Goal: Task Accomplishment & Management: Manage account settings

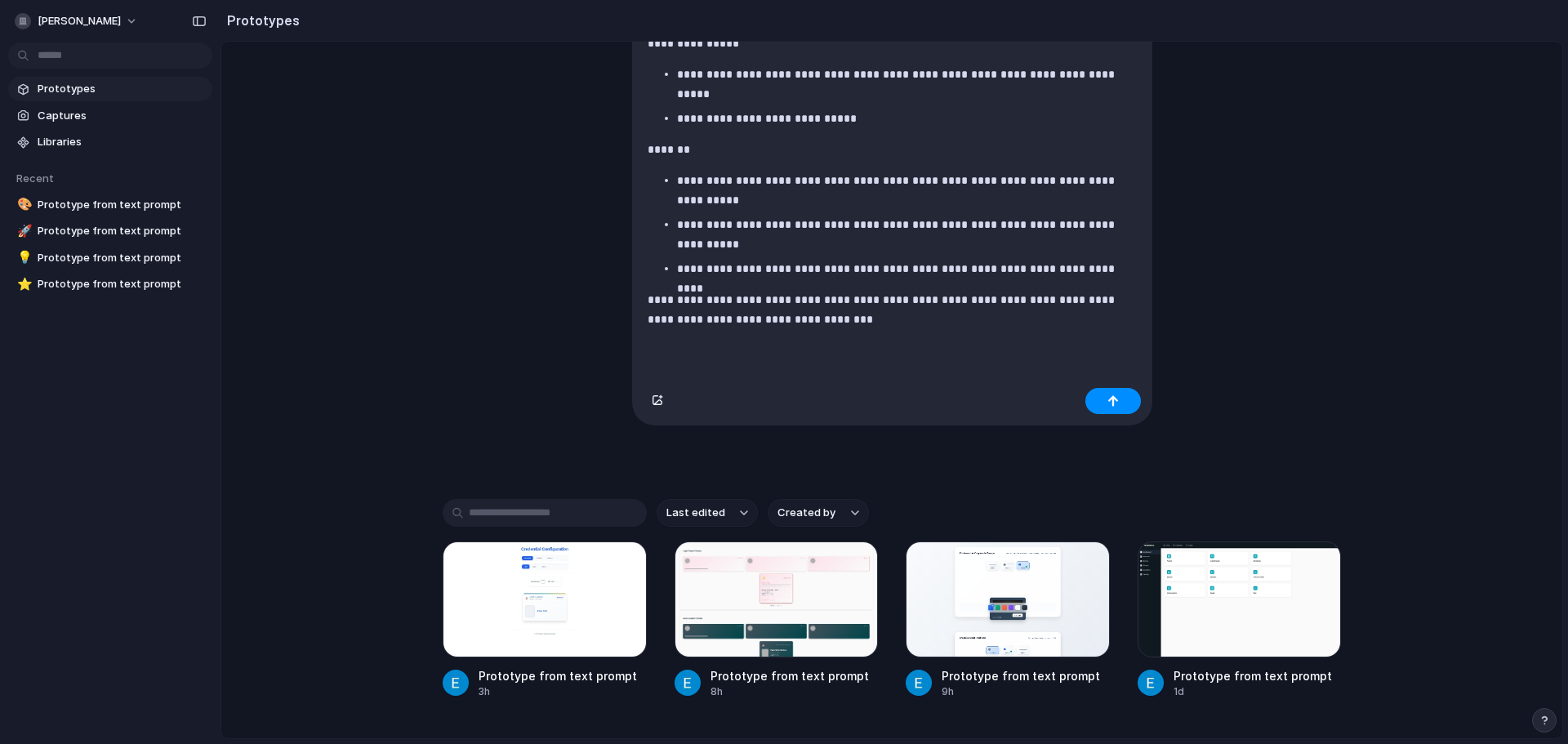
scroll to position [572, 0]
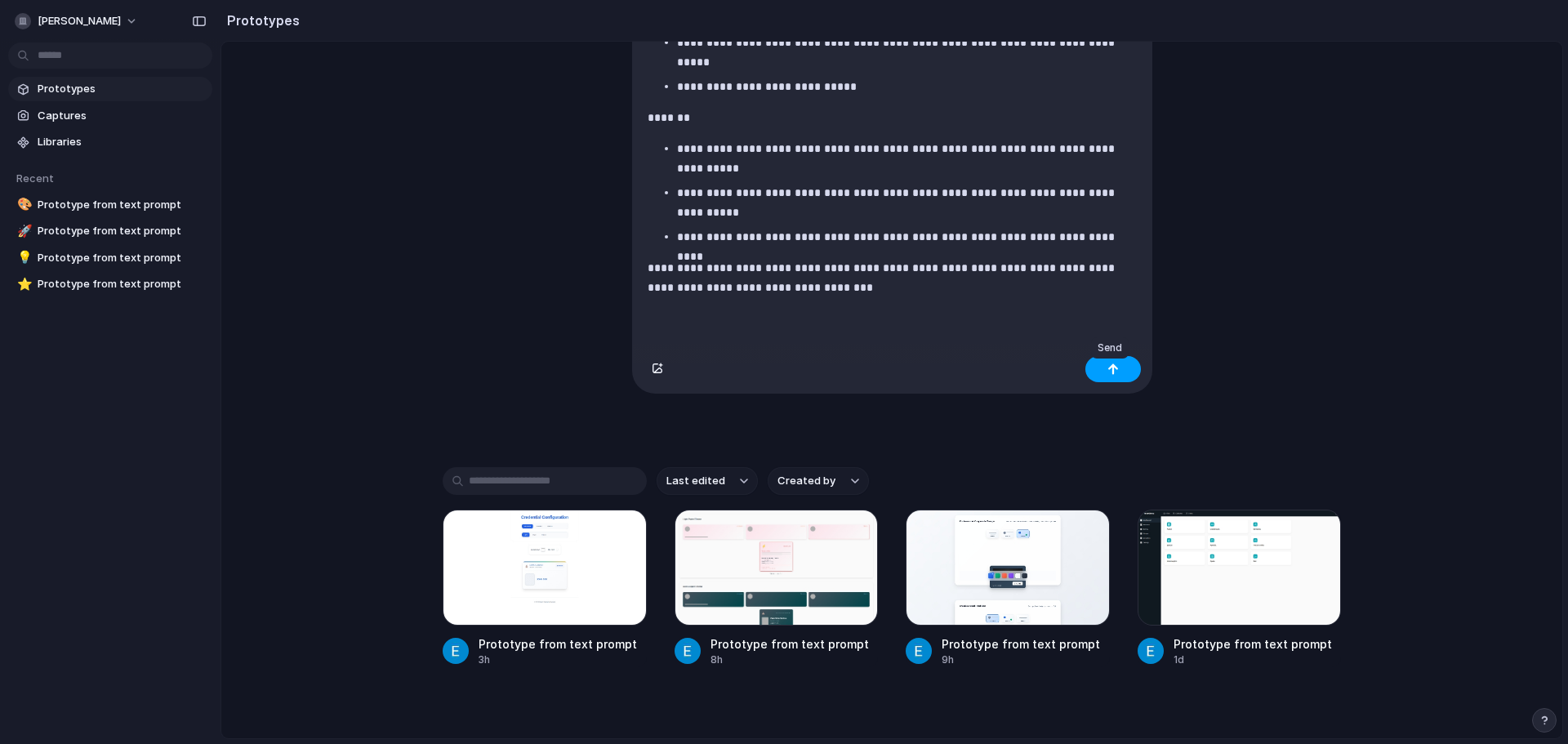
click at [1113, 372] on div "button" at bounding box center [1112, 368] width 11 height 11
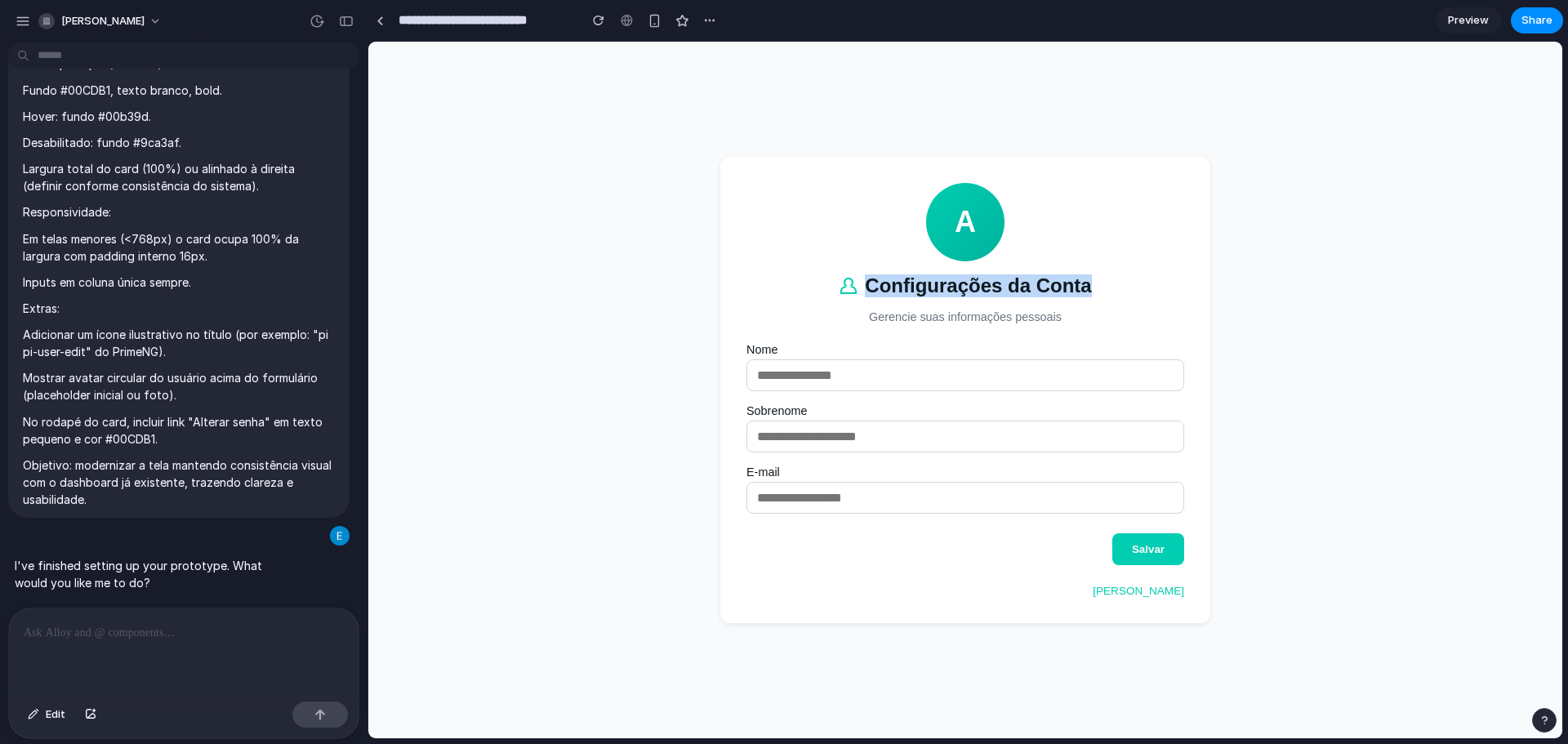
drag, startPoint x: 857, startPoint y: 277, endPoint x: 1106, endPoint y: 287, distance: 249.3
click at [1098, 274] on header "A Configurações da Conta Gerencie suas informações pessoais" at bounding box center [965, 253] width 438 height 140
click at [1102, 294] on header "A Configurações da Conta Gerencie suas informações pessoais" at bounding box center [965, 253] width 438 height 140
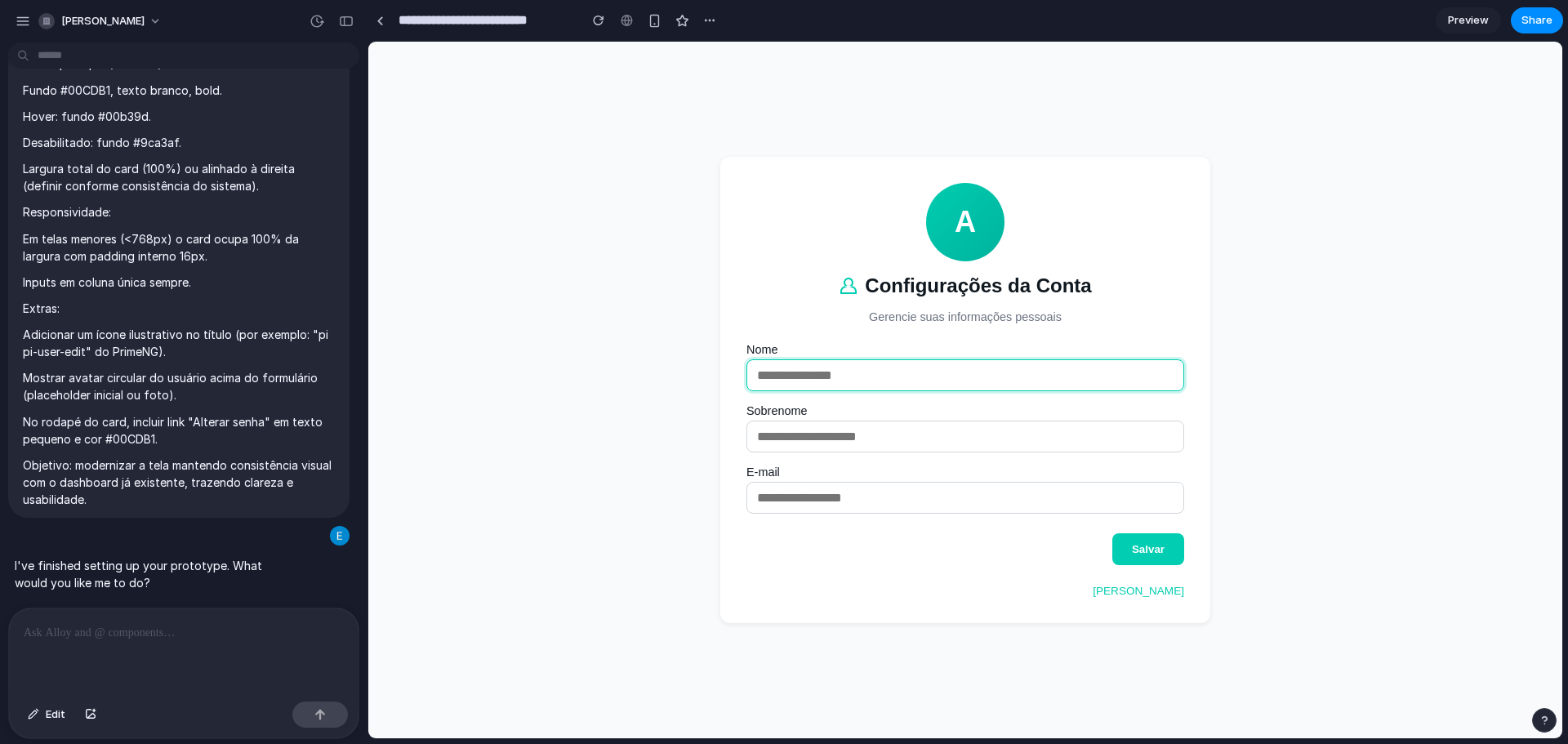
click at [775, 362] on input "Nome" at bounding box center [965, 375] width 438 height 32
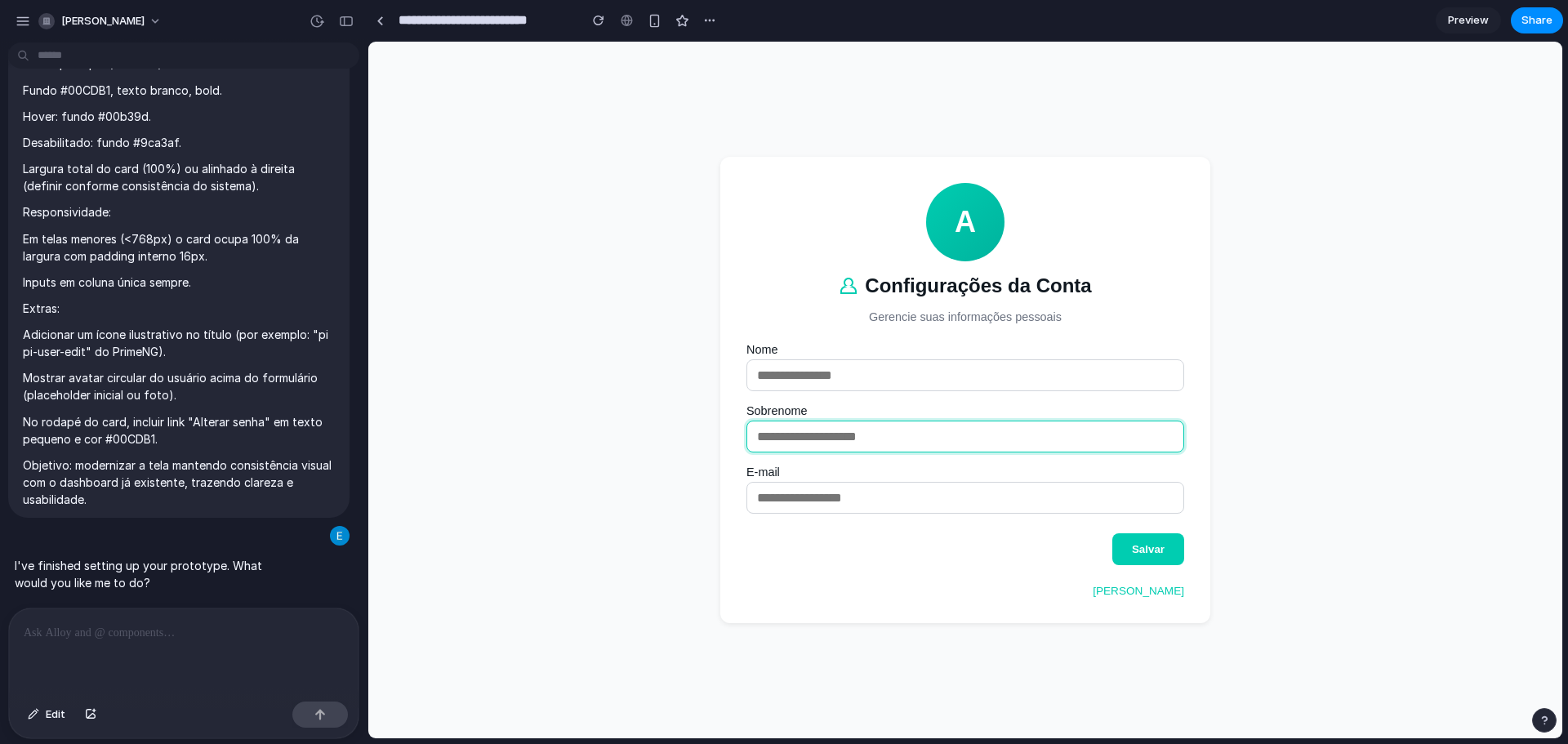
click at [780, 436] on input "Sobrenome" at bounding box center [965, 437] width 438 height 32
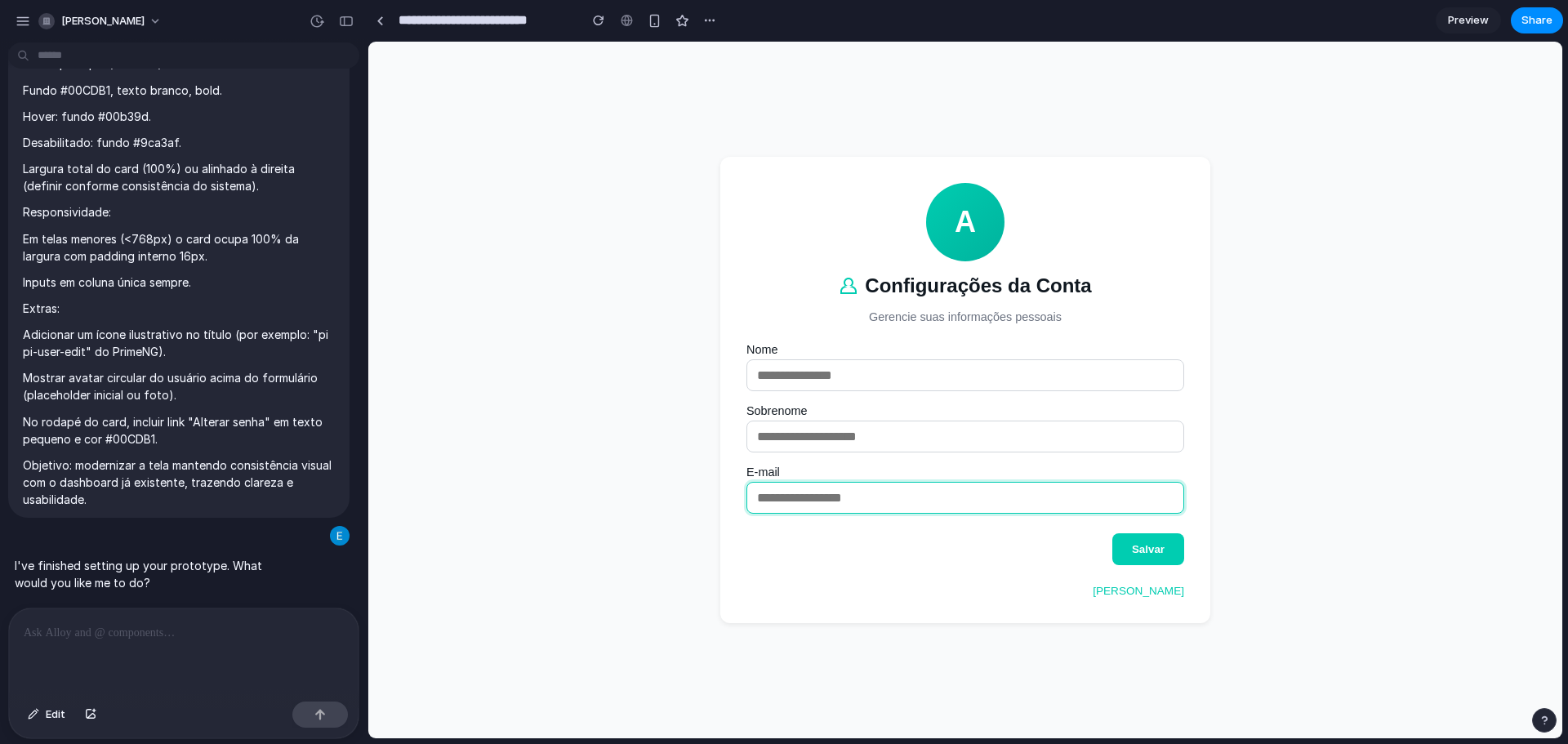
click at [777, 507] on input "E-mail" at bounding box center [965, 498] width 438 height 32
click at [924, 329] on main "A Configurações da Conta Gerencie suas informações pessoais Nome Sobrenome E-ma…" at bounding box center [965, 390] width 490 height 466
drag, startPoint x: 1002, startPoint y: 189, endPoint x: 958, endPoint y: 254, distance: 78.8
click at [948, 207] on header "A Configurações da Conta Gerencie suas informações pessoais" at bounding box center [965, 253] width 438 height 140
click at [1070, 191] on header "A Configurações da Conta Gerencie suas informações pessoais" at bounding box center [965, 253] width 438 height 140
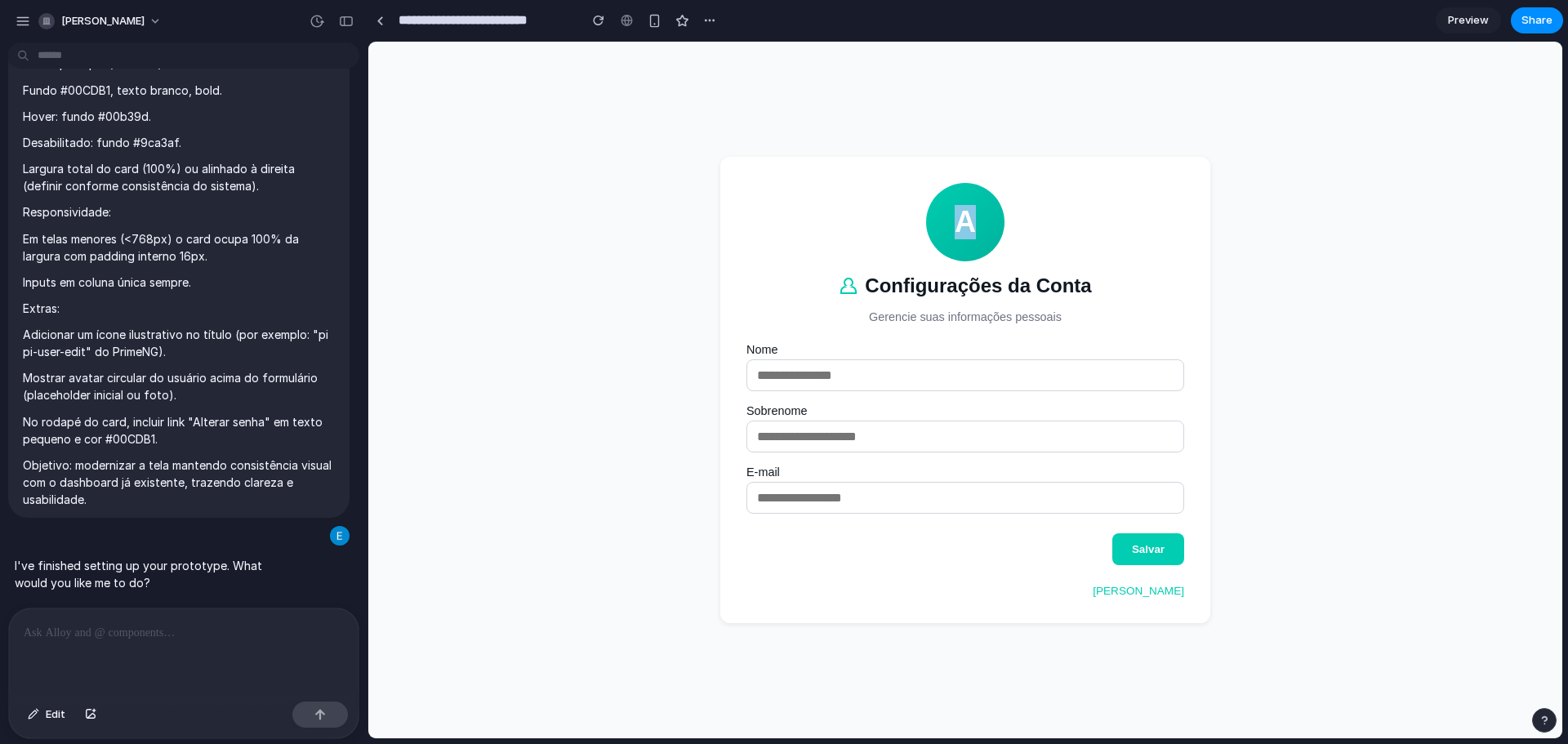
drag, startPoint x: 966, startPoint y: 203, endPoint x: 954, endPoint y: 206, distance: 12.5
click at [947, 204] on div "A" at bounding box center [965, 222] width 78 height 78
click at [1046, 194] on header "A Configurações da Conta Gerencie suas informações pessoais" at bounding box center [965, 253] width 438 height 140
click at [1034, 186] on header "A Configurações da Conta Gerencie suas informações pessoais" at bounding box center [965, 253] width 438 height 140
click at [998, 201] on div "A" at bounding box center [965, 222] width 78 height 78
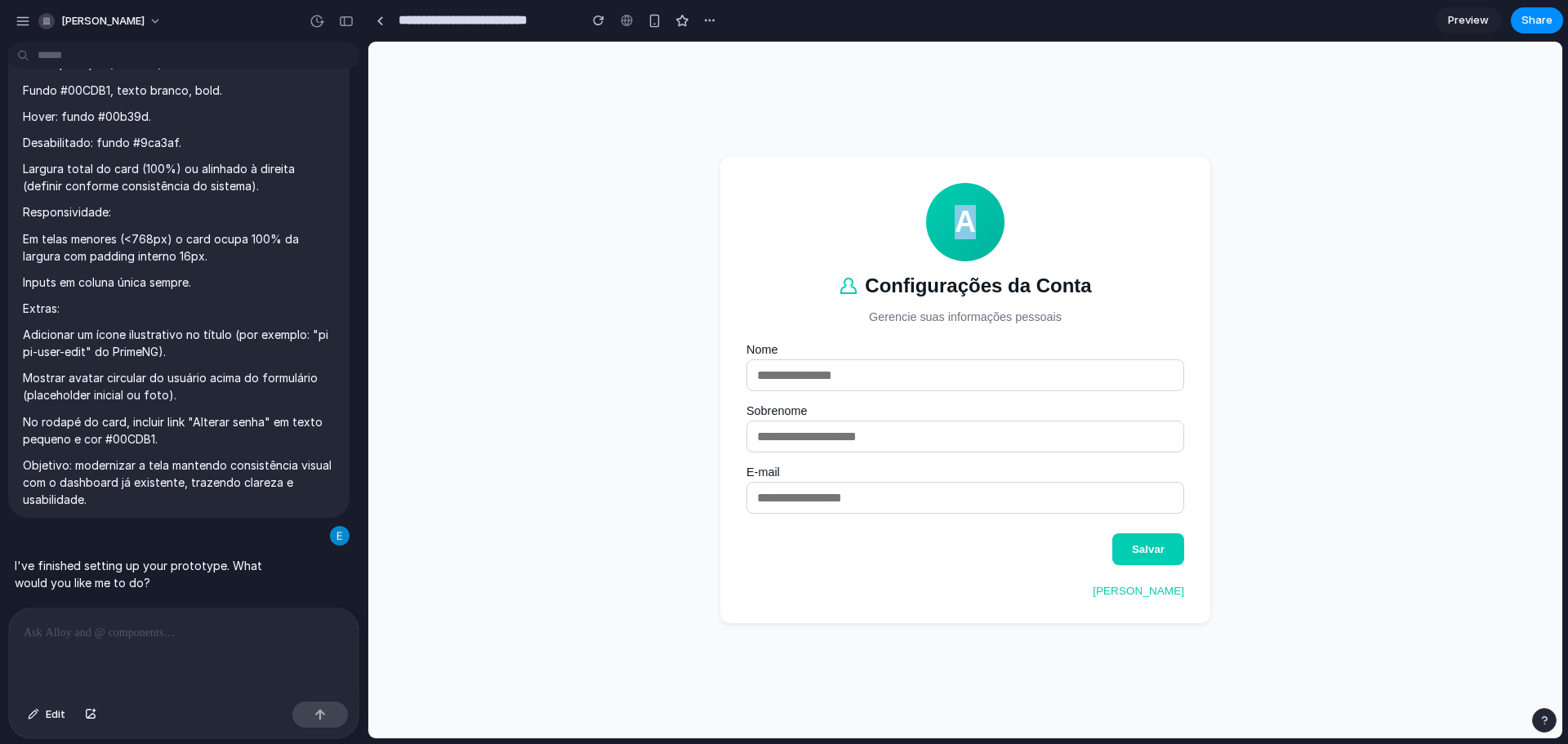
click at [961, 204] on div "A" at bounding box center [965, 222] width 78 height 78
click at [941, 211] on div "A" at bounding box center [965, 222] width 78 height 78
click at [992, 234] on div "A" at bounding box center [965, 222] width 78 height 78
click at [971, 206] on div "A" at bounding box center [965, 222] width 78 height 78
